Goal: Book appointment/travel/reservation

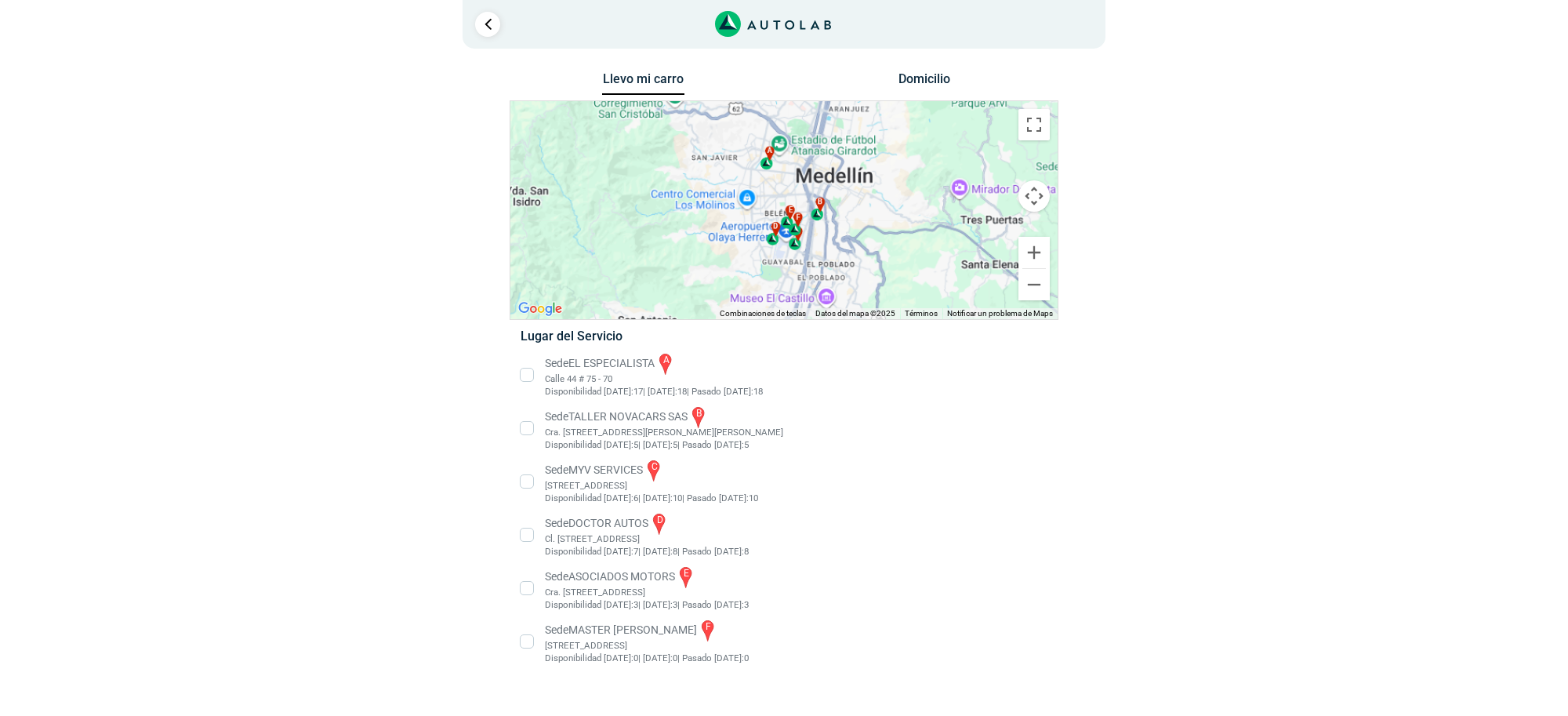
click at [561, 648] on li "Sede MASTER MOTRIZ f [STREET_ADDRESS]" at bounding box center [783, 641] width 550 height 47
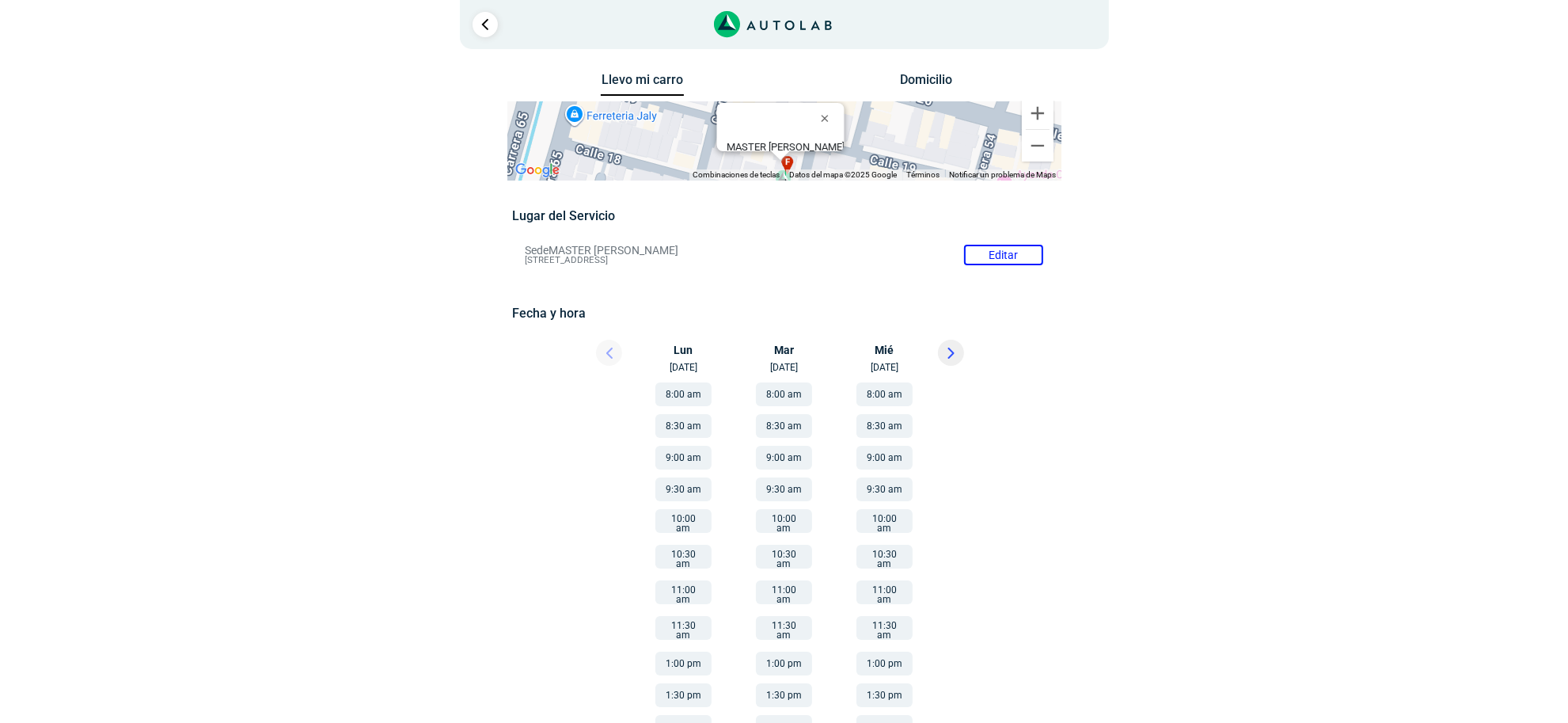
drag, startPoint x: 548, startPoint y: 244, endPoint x: 629, endPoint y: 248, distance: 81.1
click at [629, 248] on li "Sede MASTER MOTRIZ Editar [STREET_ADDRESS]" at bounding box center [784, 255] width 542 height 25
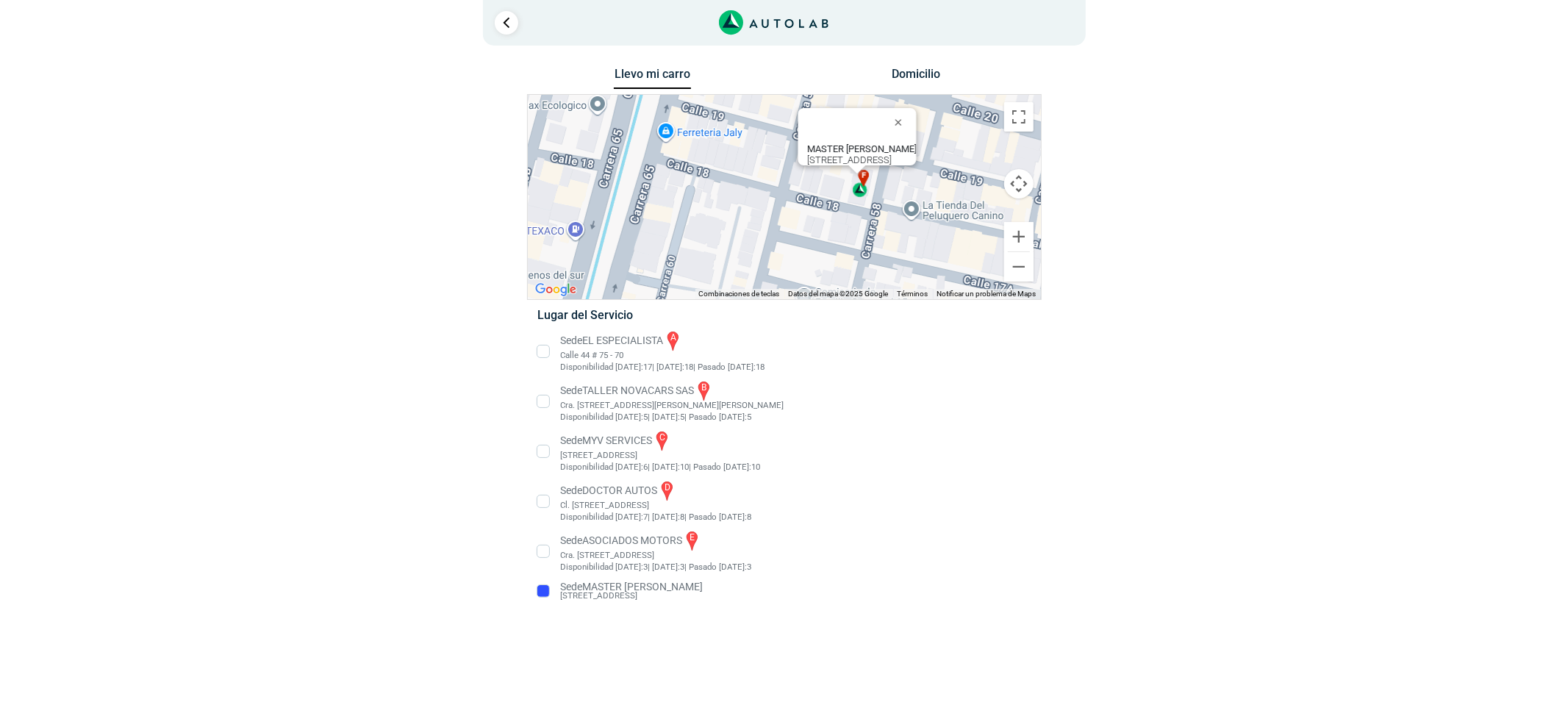
drag, startPoint x: 857, startPoint y: 281, endPoint x: 909, endPoint y: 227, distance: 75.0
click at [930, 239] on div "a b c d e f MASTER MOTRIZ [STREET_ADDRESS]" at bounding box center [784, 197] width 513 height 204
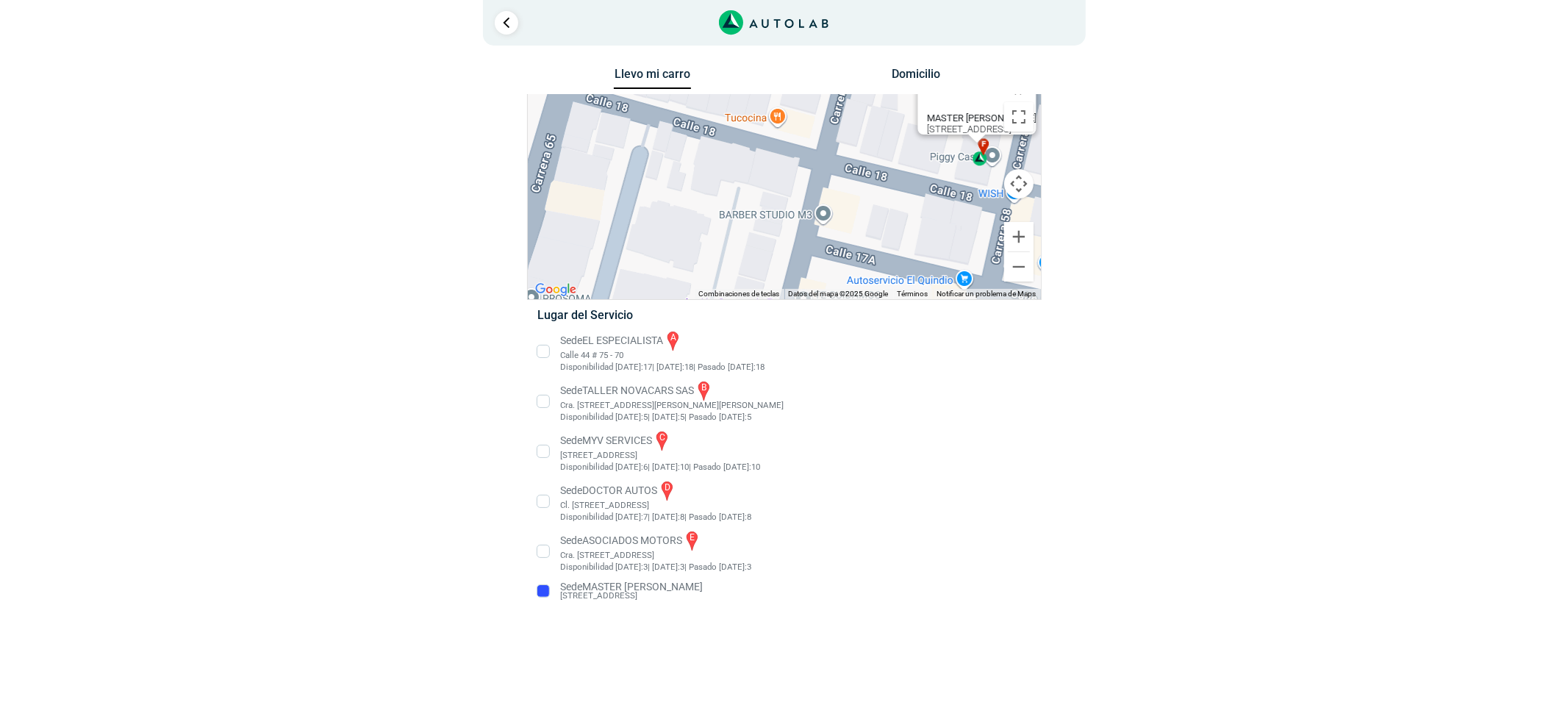
drag, startPoint x: 774, startPoint y: 222, endPoint x: 795, endPoint y: 161, distance: 64.5
click at [795, 161] on div "a b c d e f MASTER MOTRIZ [STREET_ADDRESS]" at bounding box center [784, 197] width 513 height 204
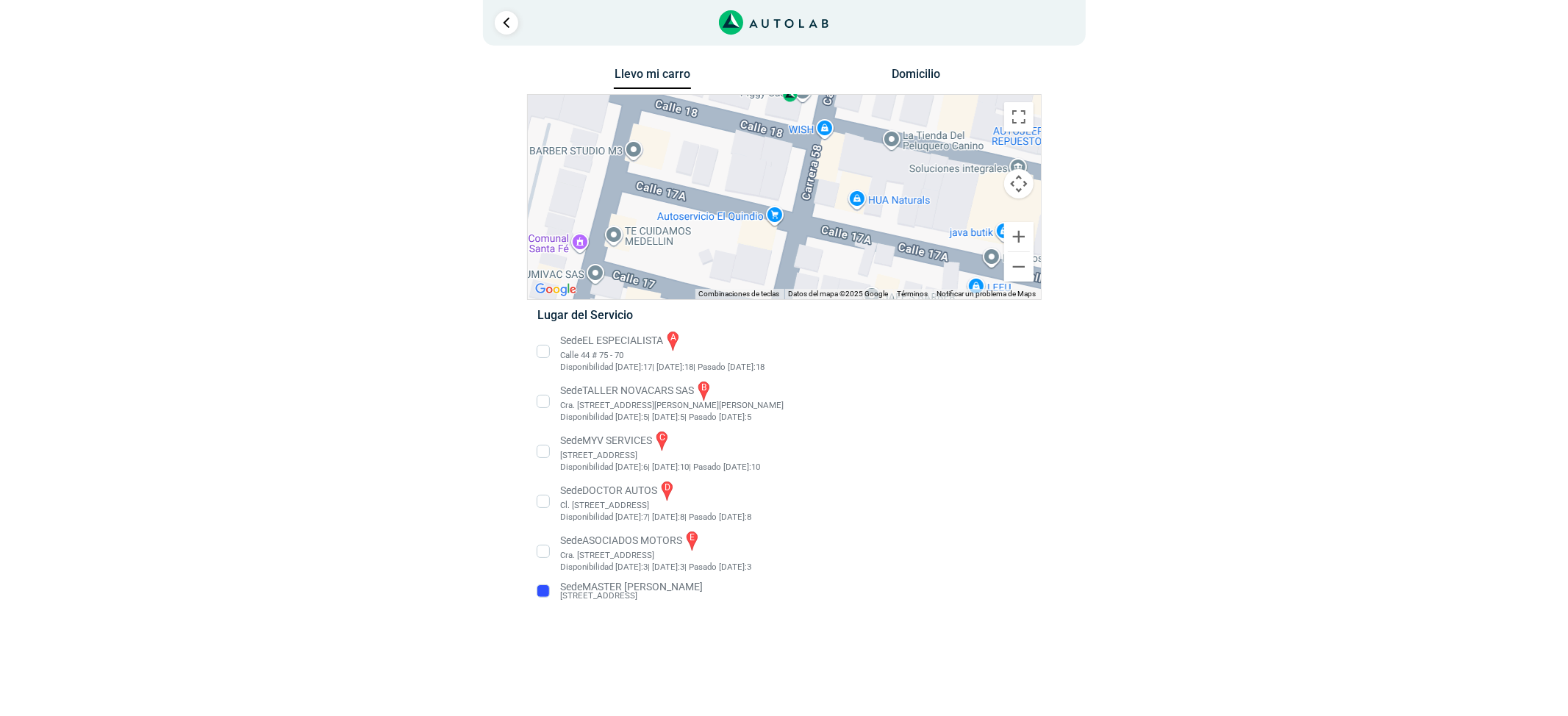
drag, startPoint x: 863, startPoint y: 157, endPoint x: 849, endPoint y: 234, distance: 78.3
click at [849, 234] on div "a b c d e f MASTER MOTRIZ [STREET_ADDRESS]" at bounding box center [784, 197] width 513 height 204
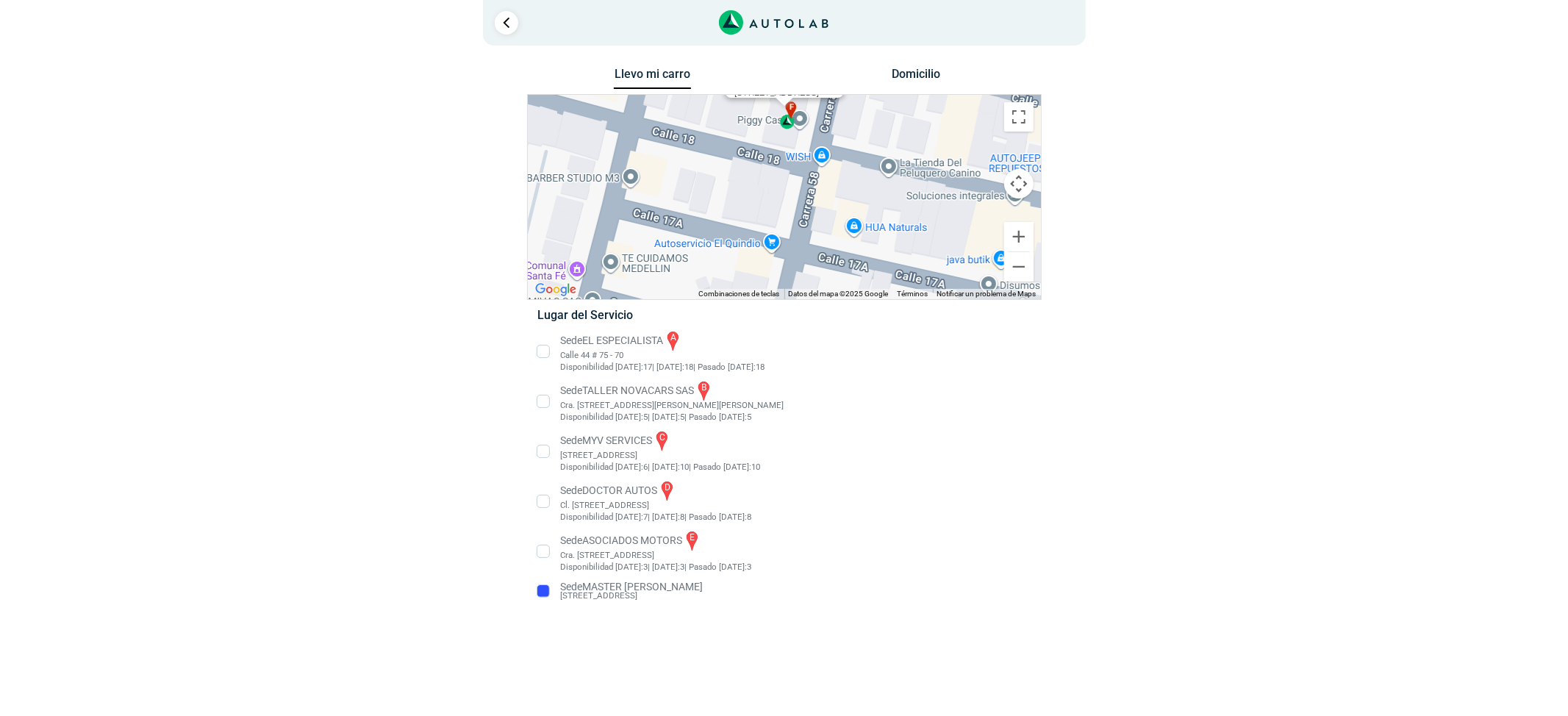
click at [616, 589] on li "Sede MASTER MOTRIZ [STREET_ADDRESS]" at bounding box center [783, 590] width 515 height 23
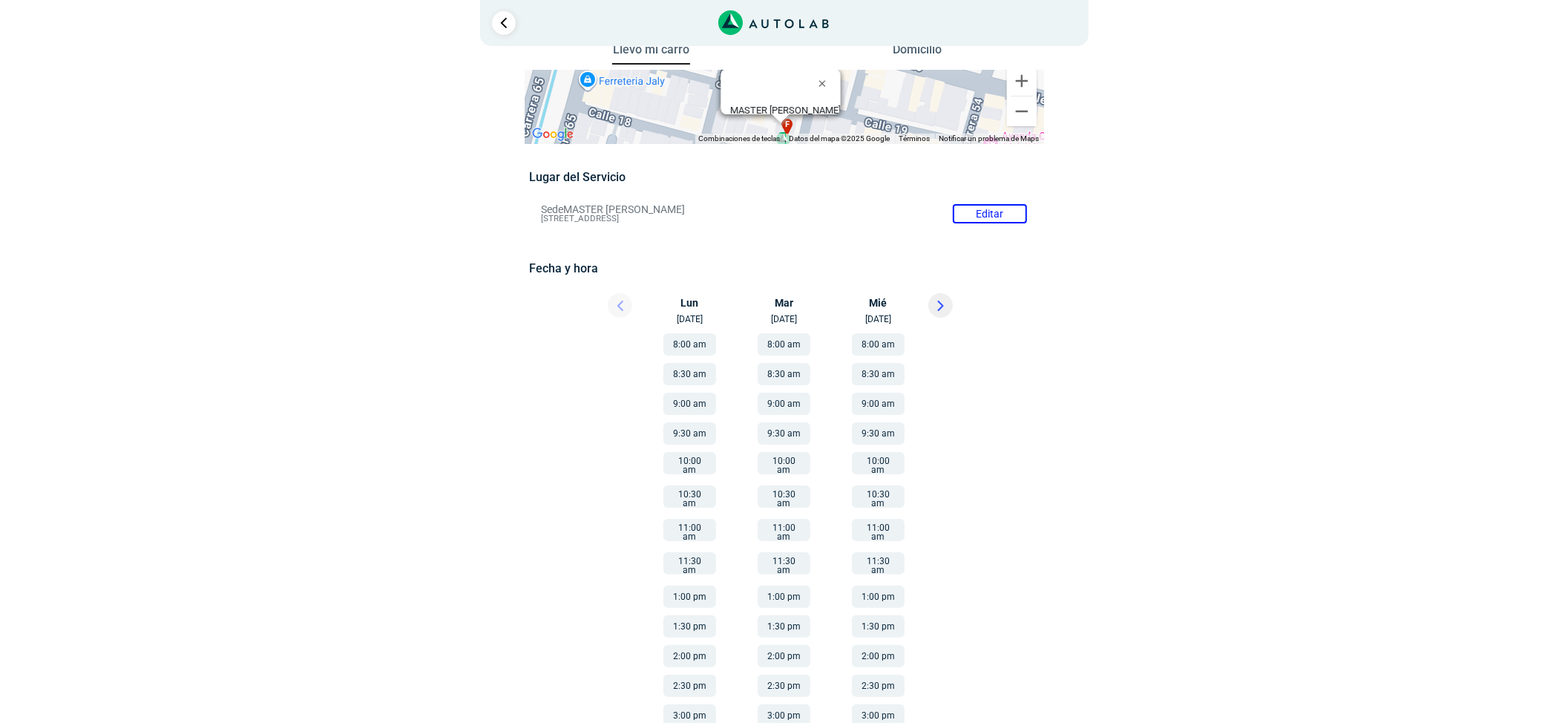
scroll to position [33, 0]
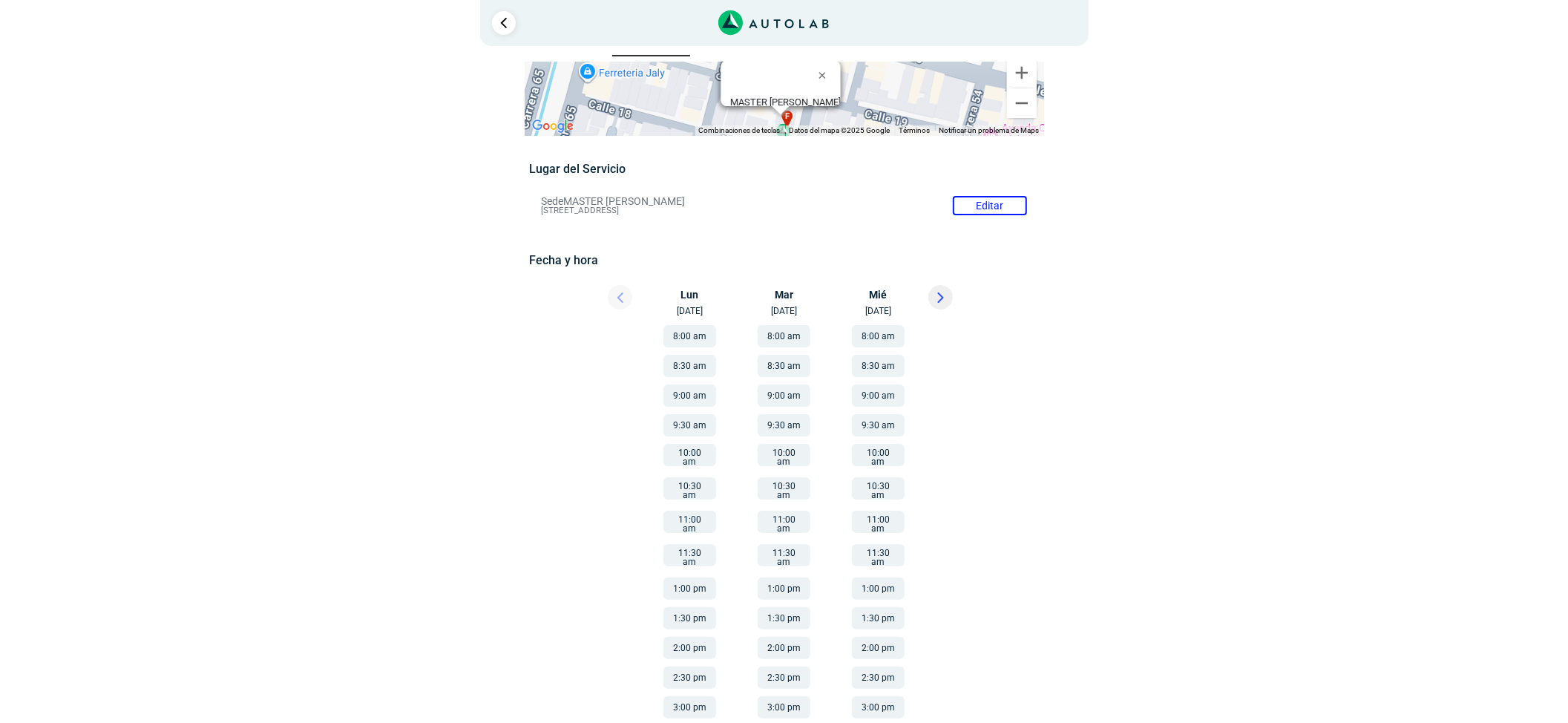
click at [689, 460] on button "10:00 am" at bounding box center [690, 454] width 53 height 22
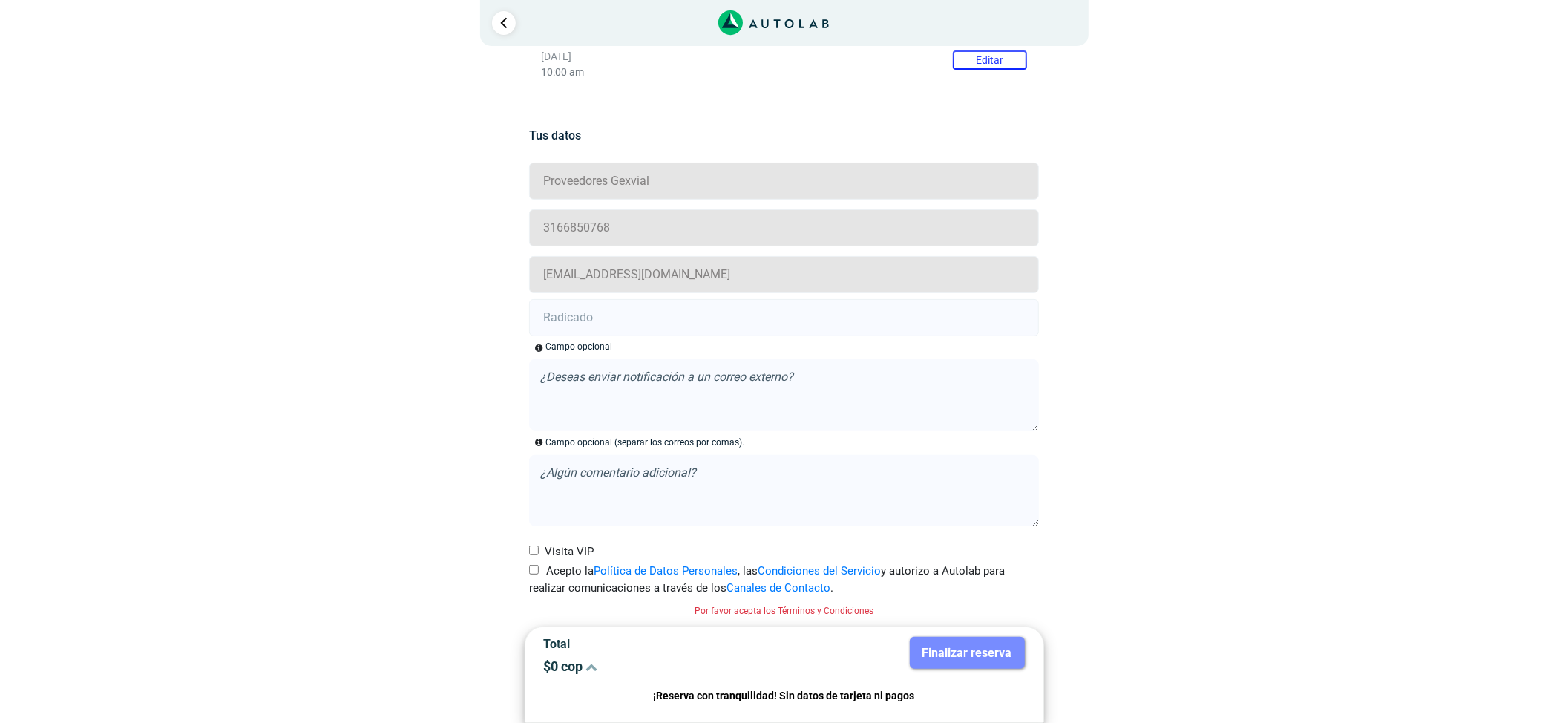
click at [538, 567] on input "Acepto la Política de Datos Personales , las Condiciones del Servicio y autoriz…" at bounding box center [534, 569] width 10 height 10
checkbox input "true"
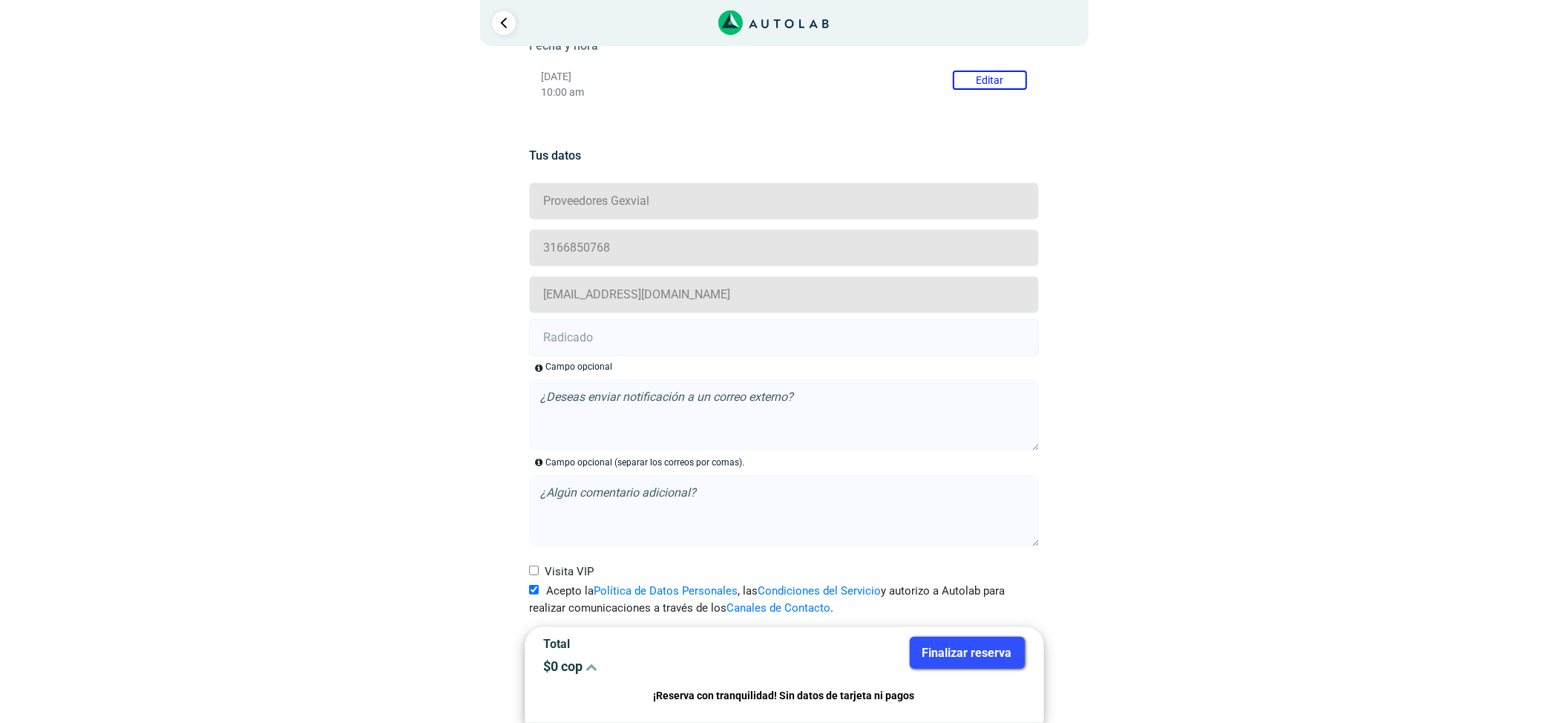
scroll to position [249, 0]
click at [604, 346] on input "text" at bounding box center [784, 338] width 510 height 37
click at [754, 325] on input "text" at bounding box center [784, 338] width 510 height 37
paste input "21004933"
type input "21004933"
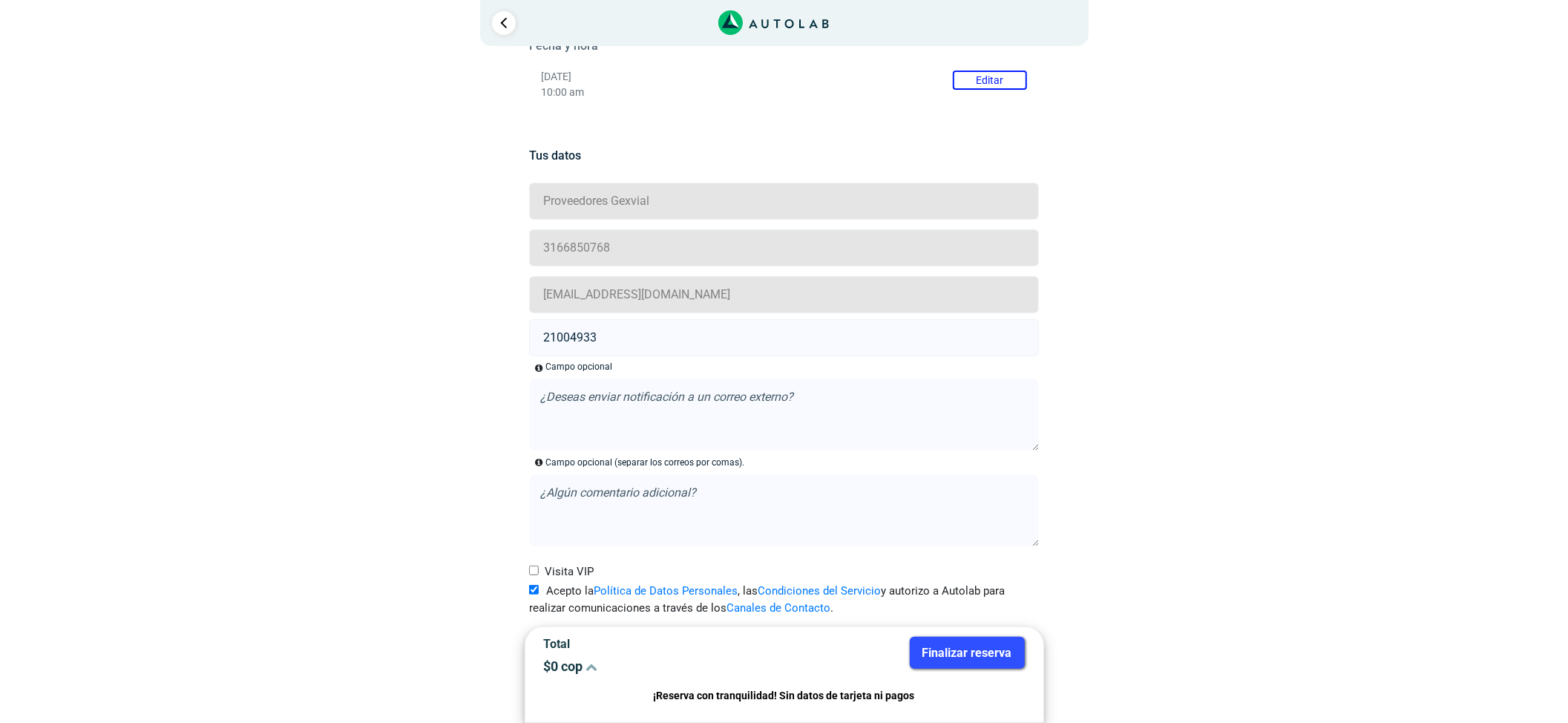
click at [972, 651] on button "Finalizar reserva" at bounding box center [967, 652] width 115 height 32
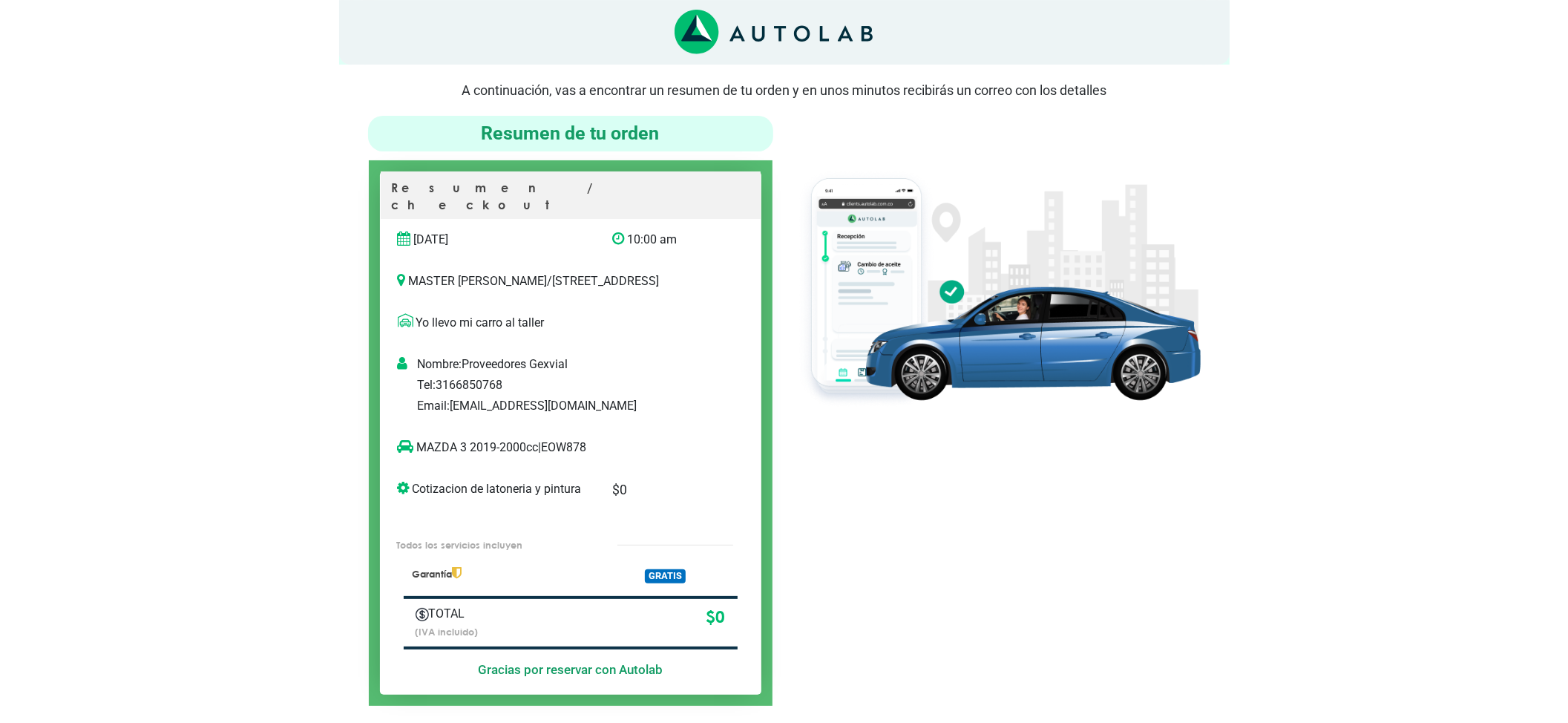
scroll to position [99, 0]
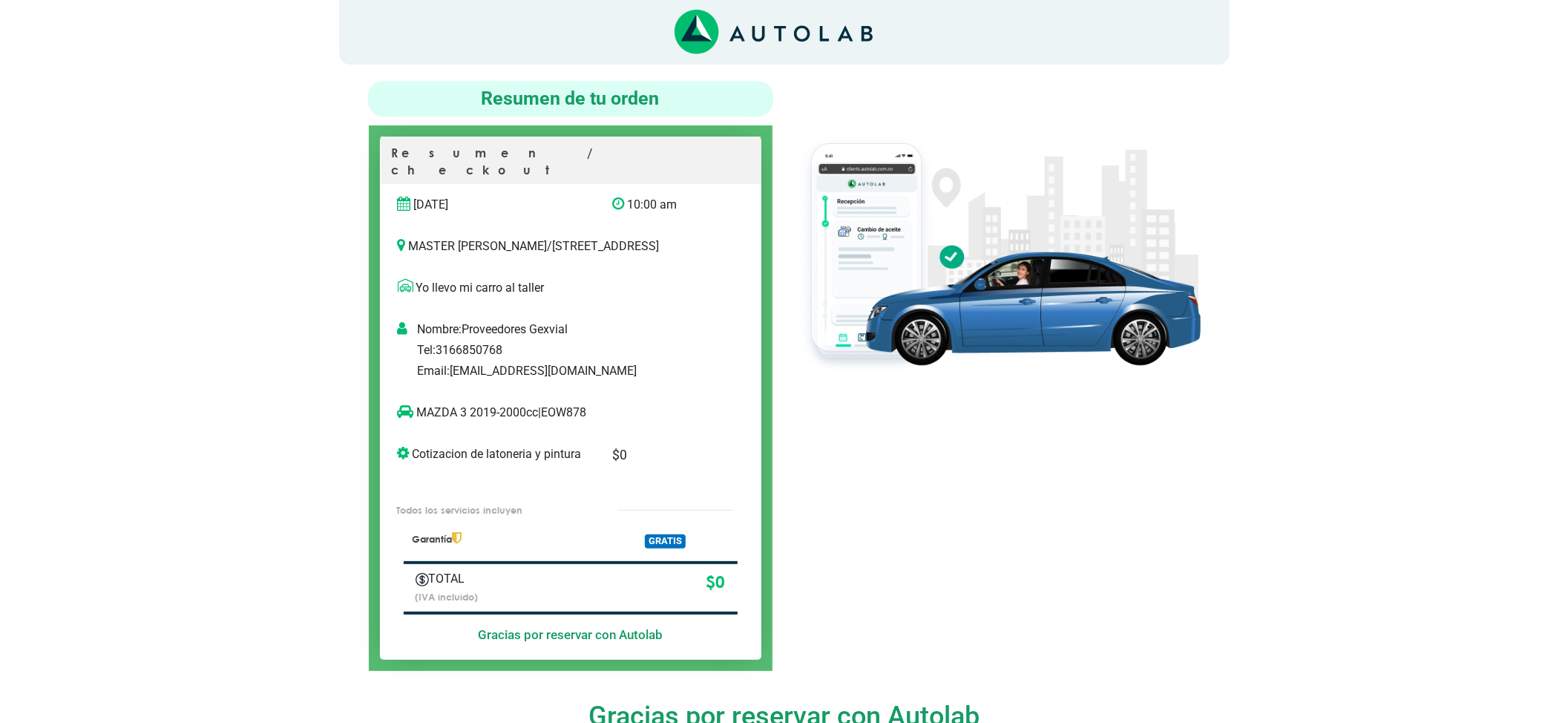
click at [582, 414] on p "MAZDA 3 2019-2000cc | EOW878" at bounding box center [555, 413] width 315 height 18
click at [582, 414] on p "MAZDA 3 2019-2000cc | EOW878" at bounding box center [555, 413] width 315 height 18
copy p "EOW878"
